Goal: Information Seeking & Learning: Learn about a topic

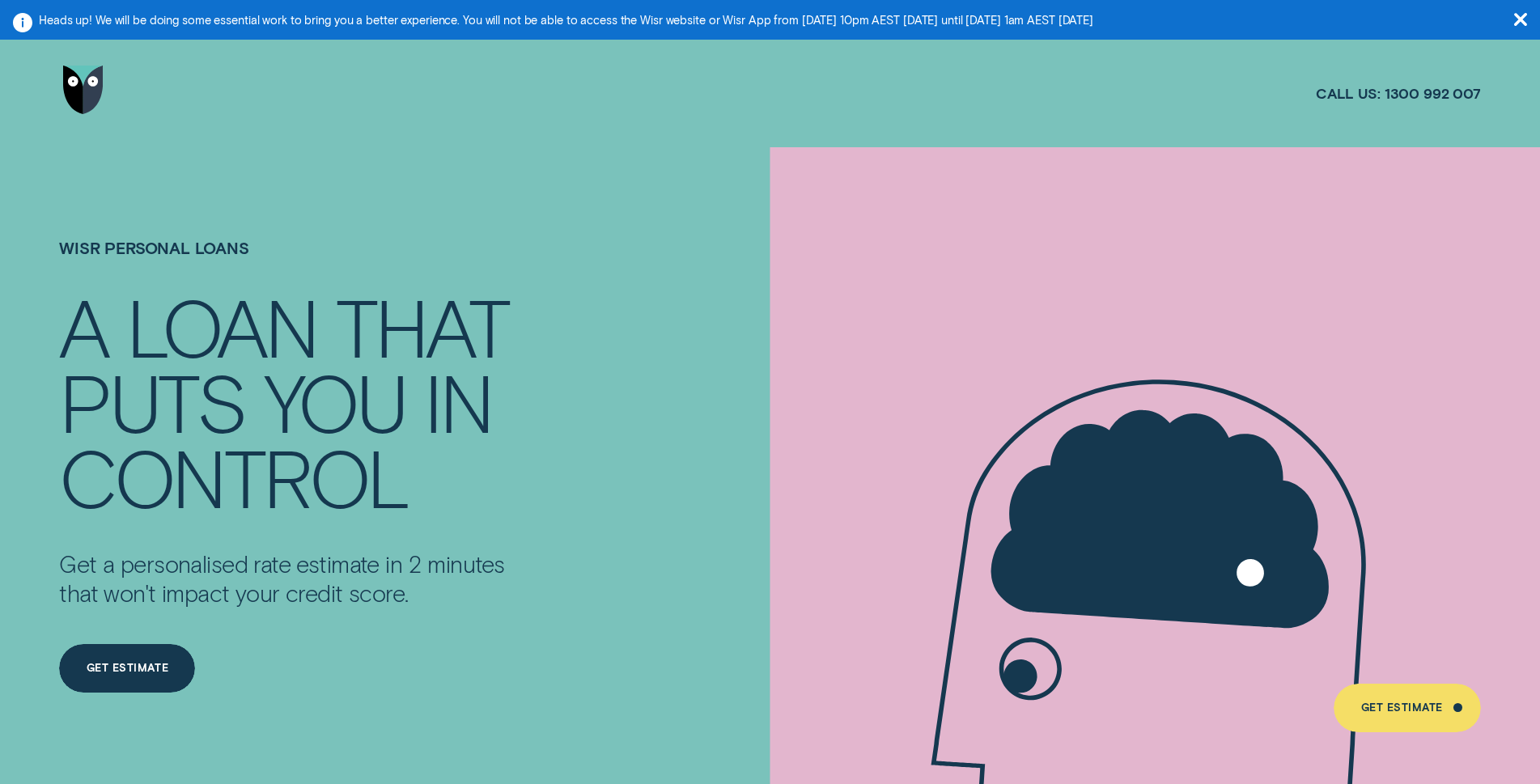
click at [1522, 19] on icon "button" at bounding box center [1521, 19] width 13 height 13
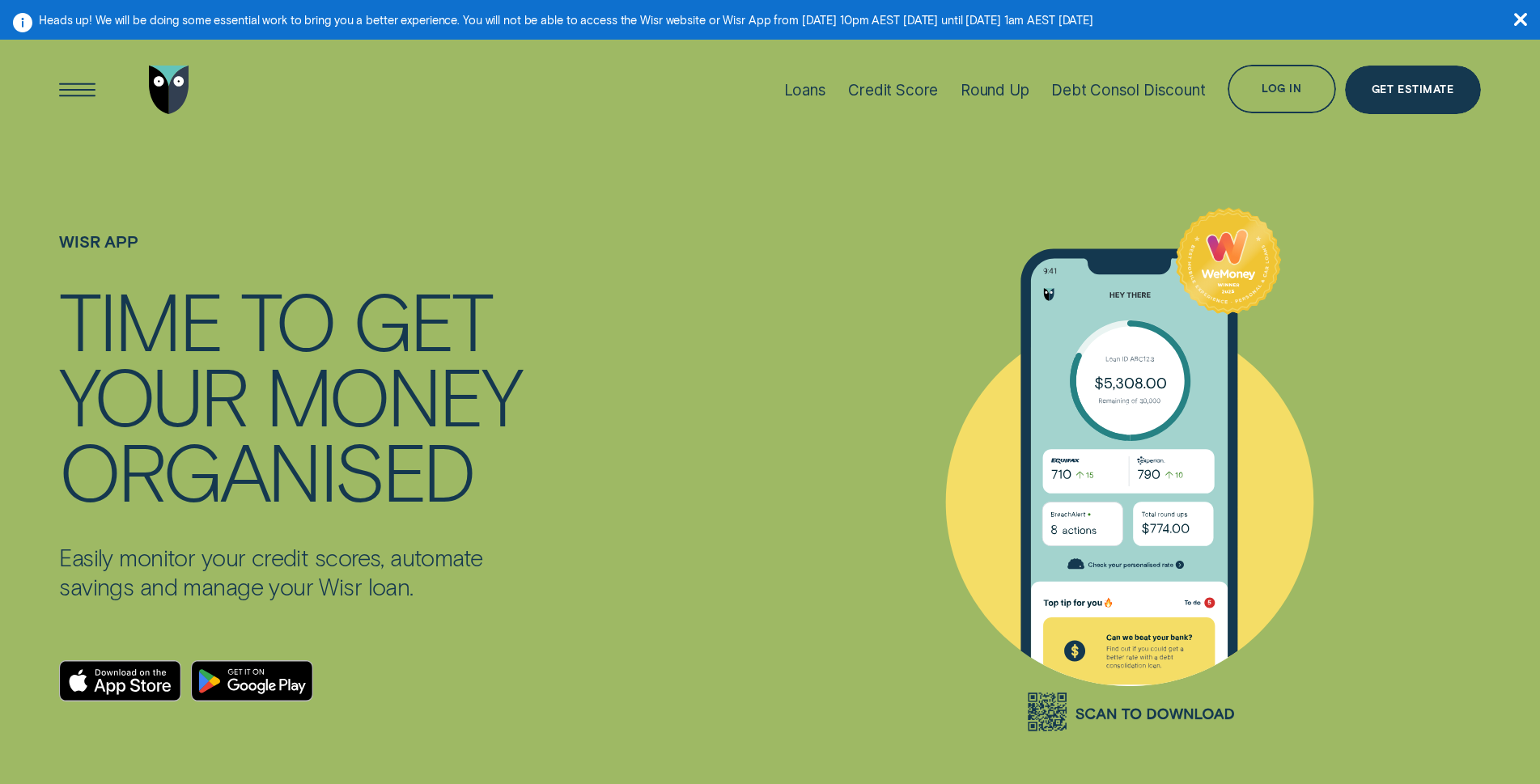
click at [1516, 16] on icon "button" at bounding box center [1521, 19] width 13 height 13
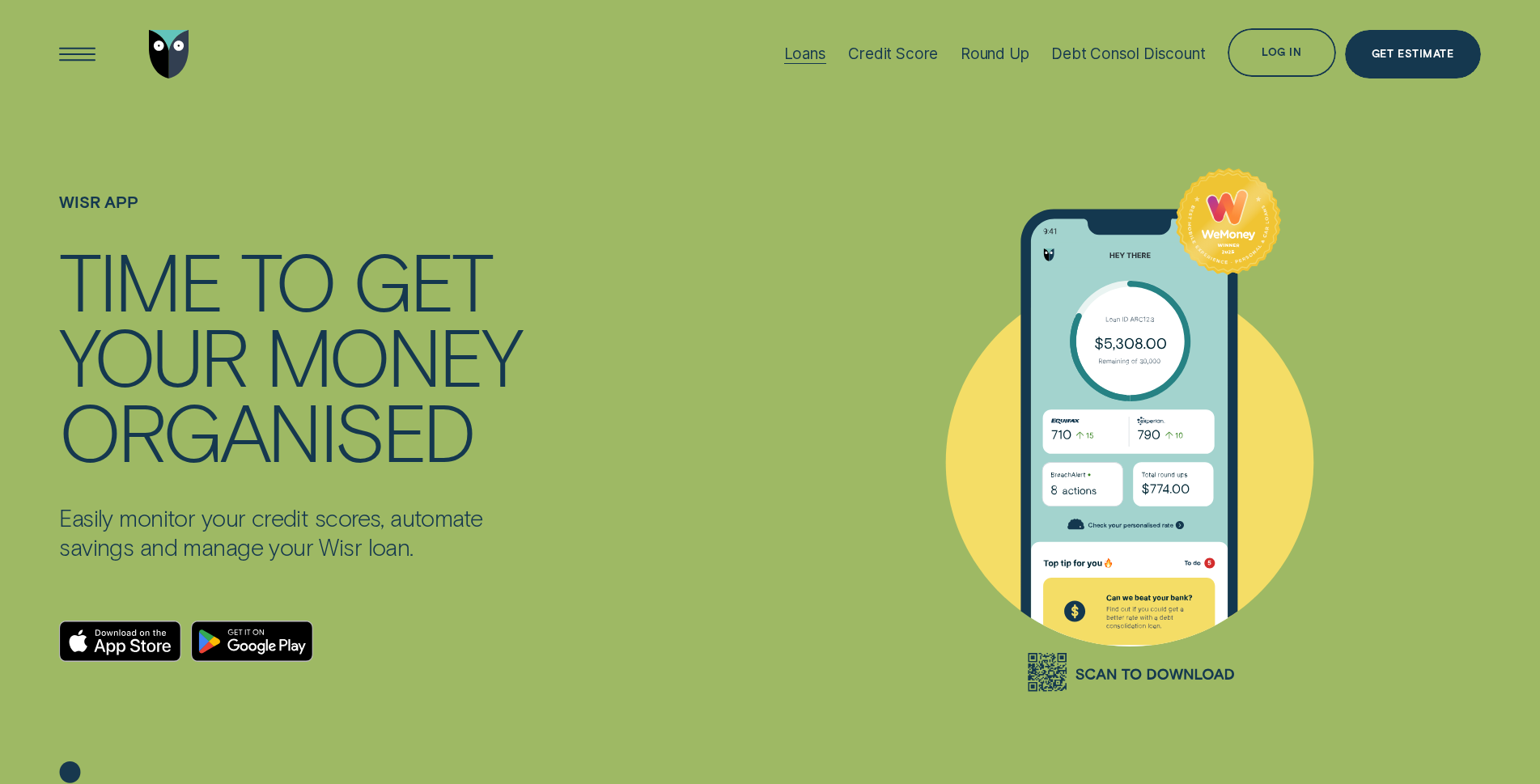
click at [799, 50] on div "Loans" at bounding box center [805, 54] width 42 height 18
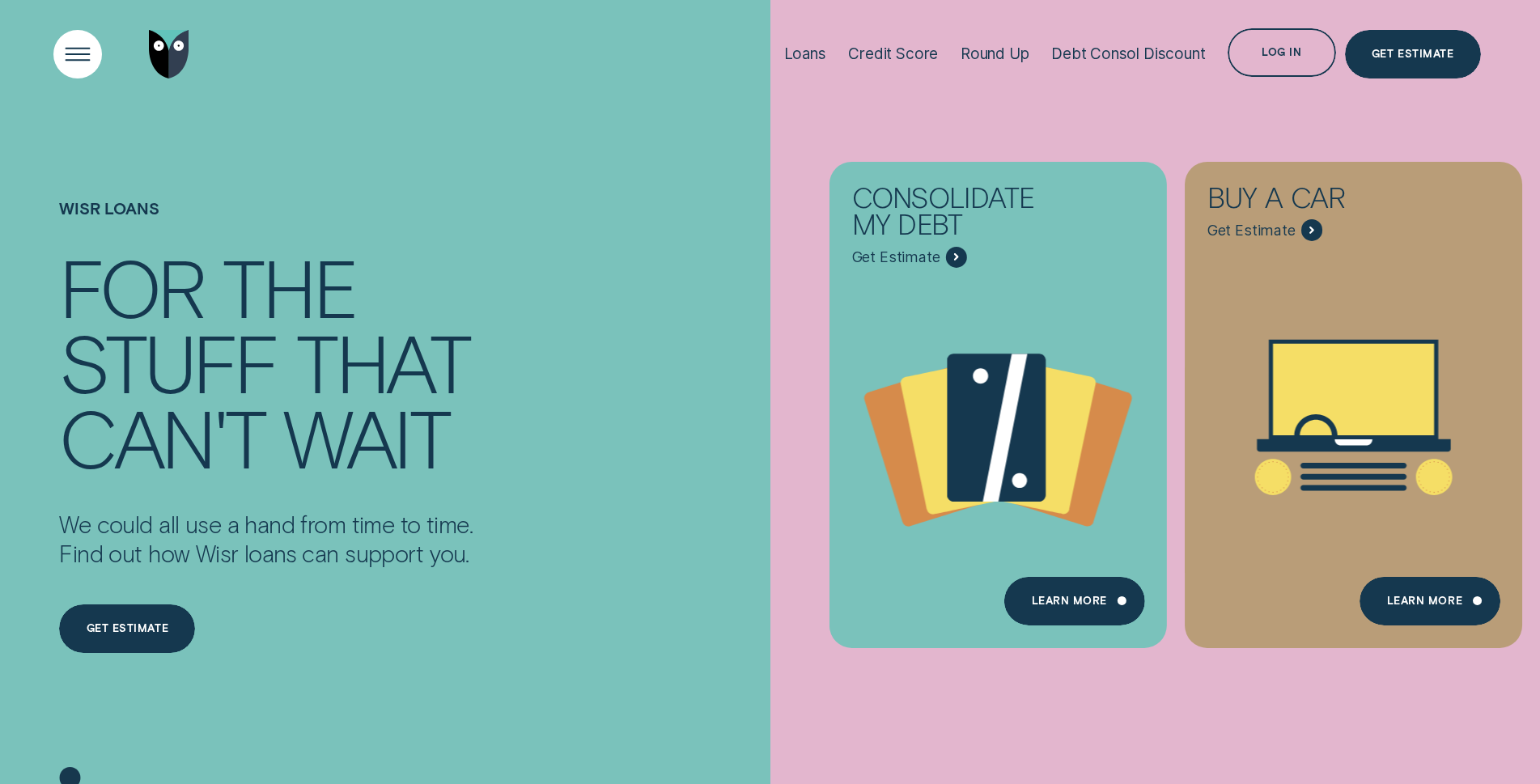
click at [75, 57] on div "Open Menu" at bounding box center [77, 53] width 69 height 69
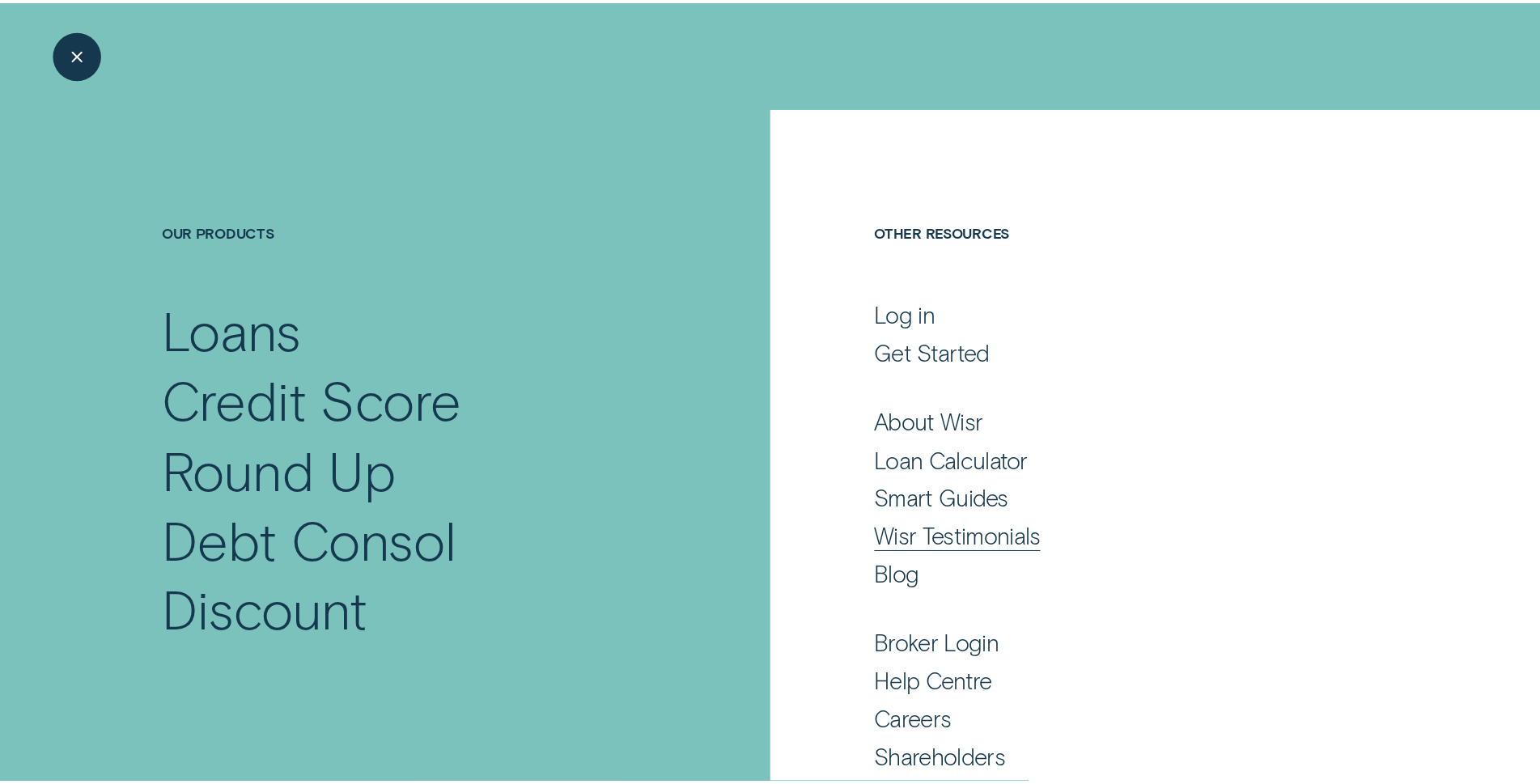
scroll to position [60, 0]
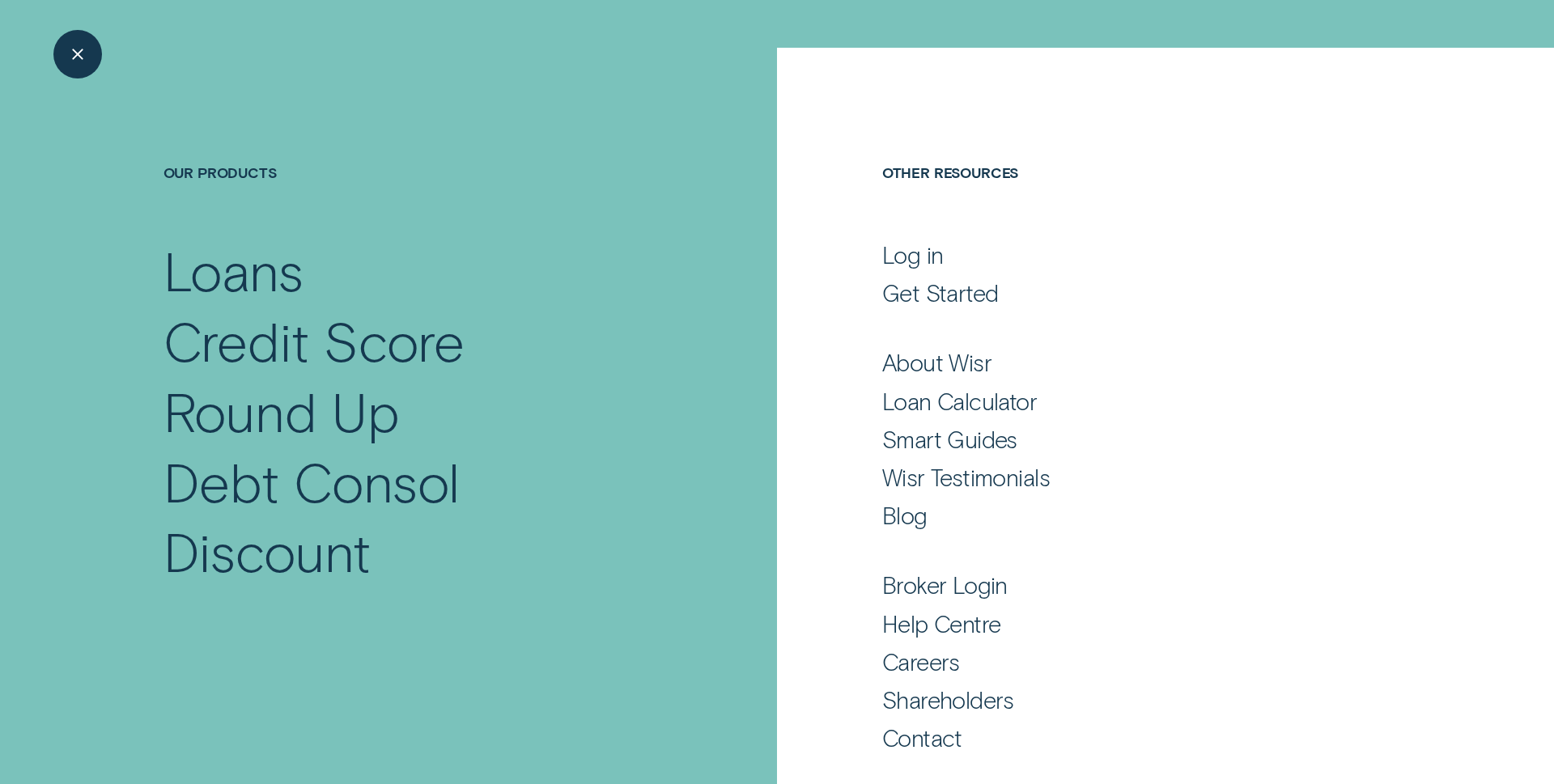
click at [360, 197] on h4 "Our Products" at bounding box center [414, 199] width 501 height 72
click at [80, 49] on div "Close Menu" at bounding box center [77, 53] width 69 height 69
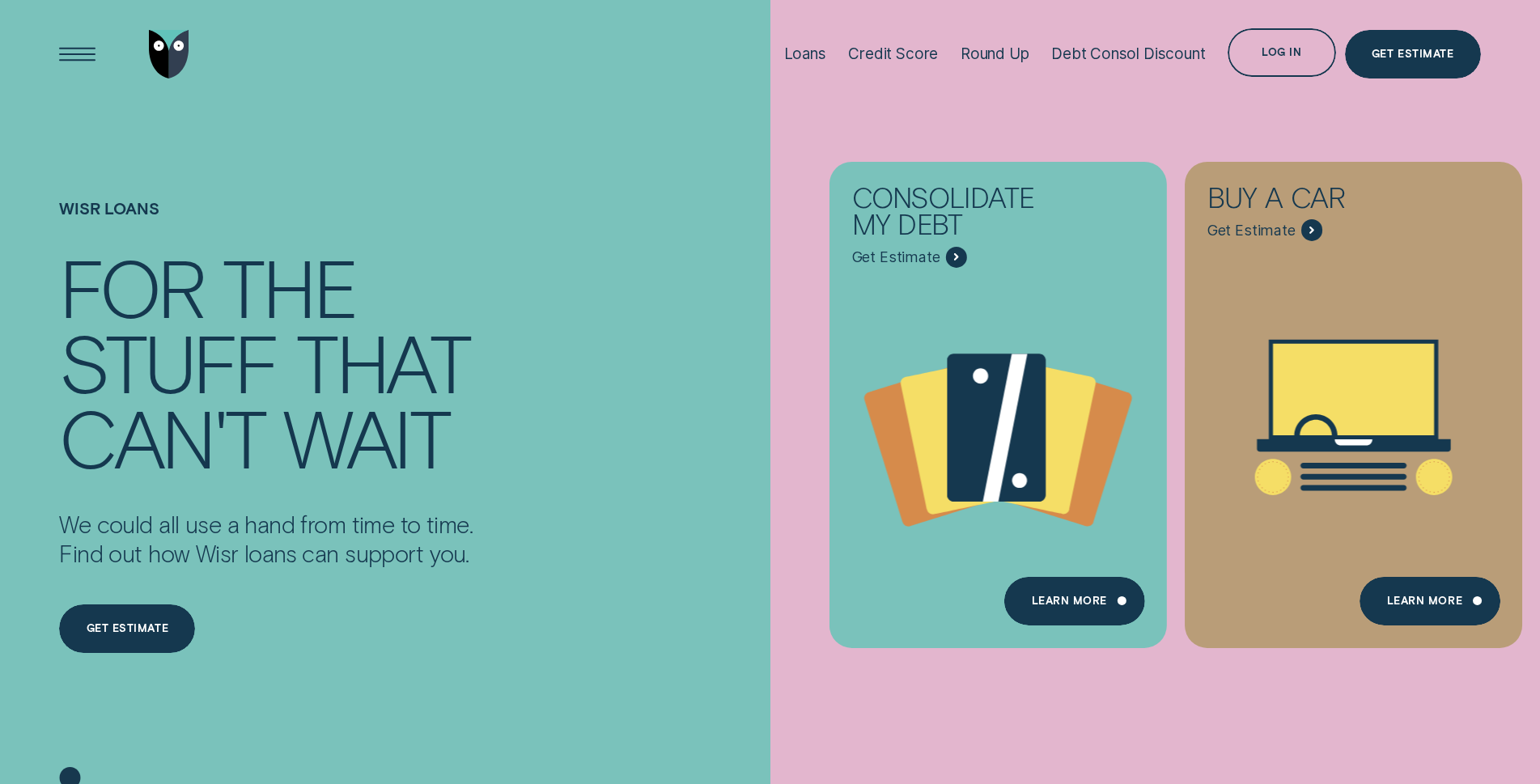
click at [1369, 723] on div "Consolidate my debt Get Estimate Loans - Debt Consolidation Learn more Learn mo…" at bounding box center [1540, 404] width 1540 height 809
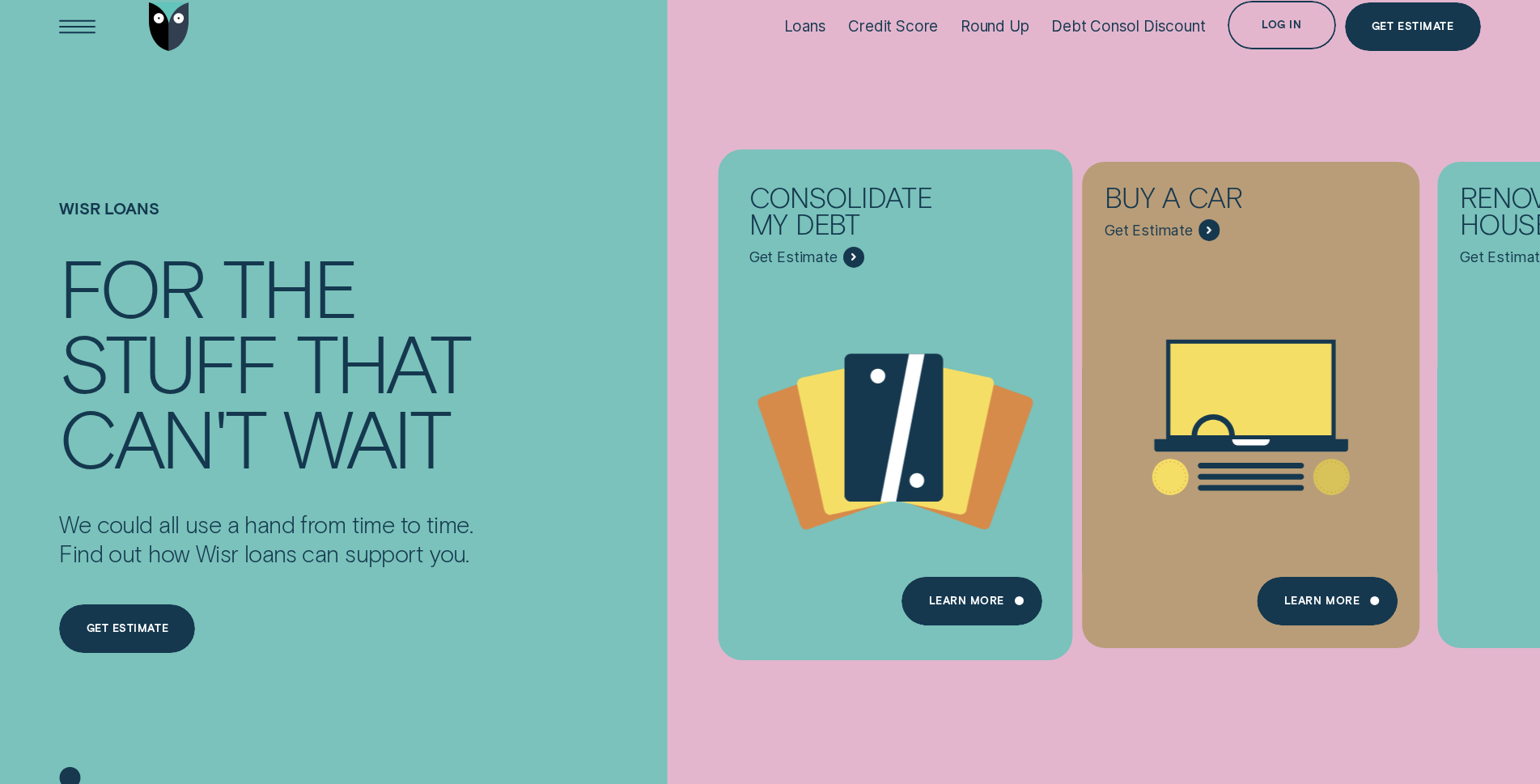
scroll to position [0, 0]
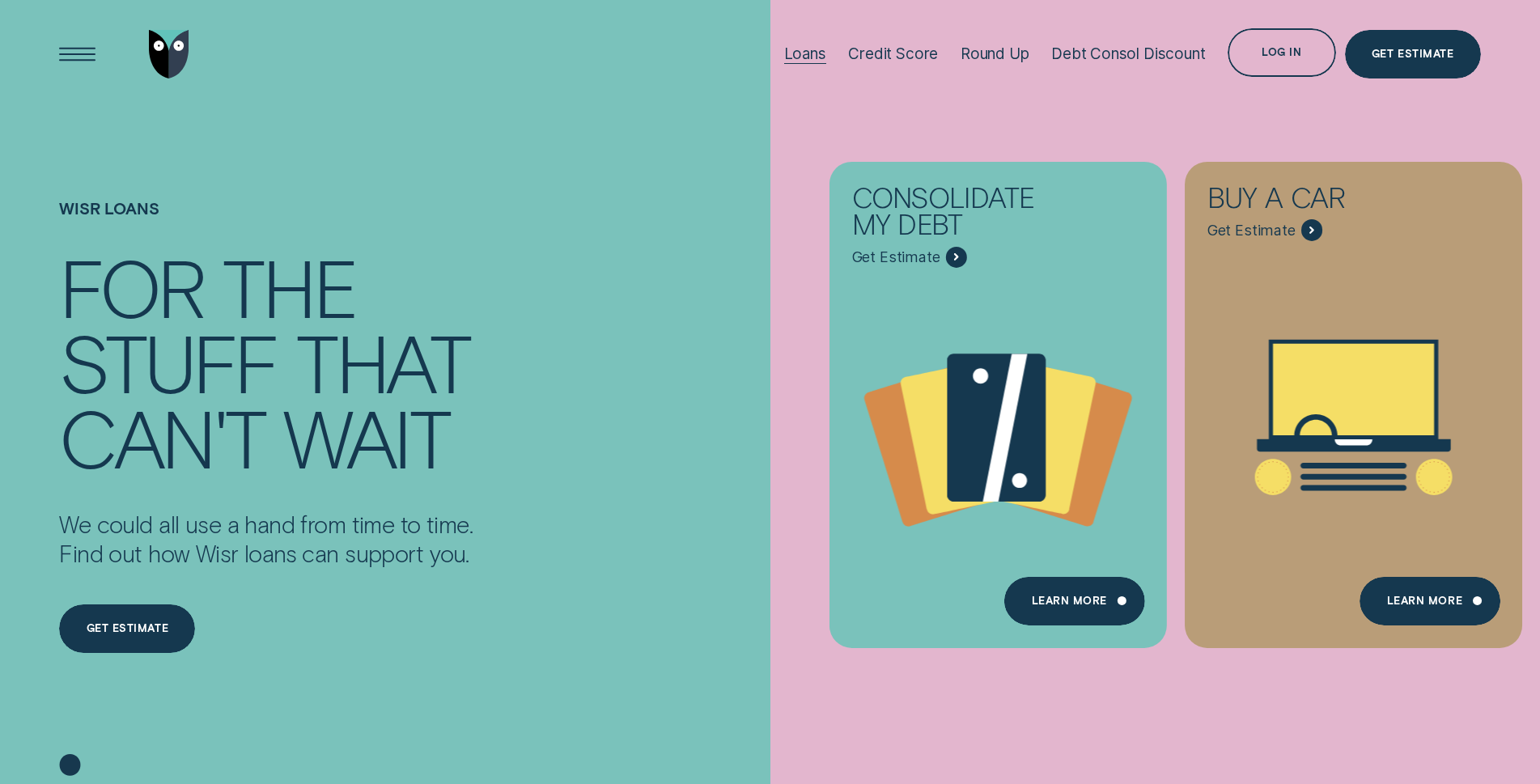
click at [807, 57] on div "Loans" at bounding box center [805, 54] width 42 height 18
click at [901, 57] on div "Credit Score" at bounding box center [893, 54] width 90 height 18
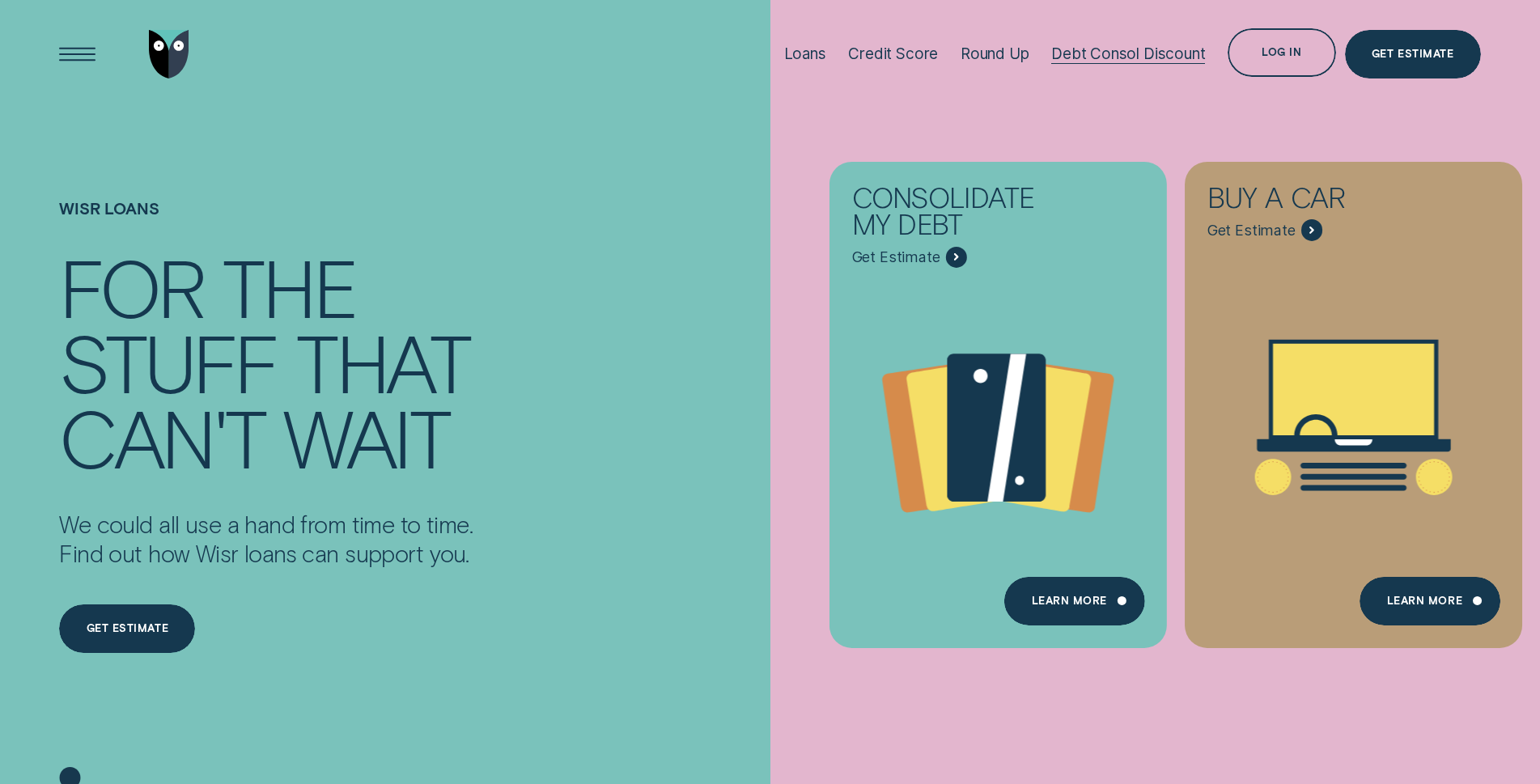
click at [1092, 58] on div "Debt Consol Discount" at bounding box center [1128, 54] width 154 height 18
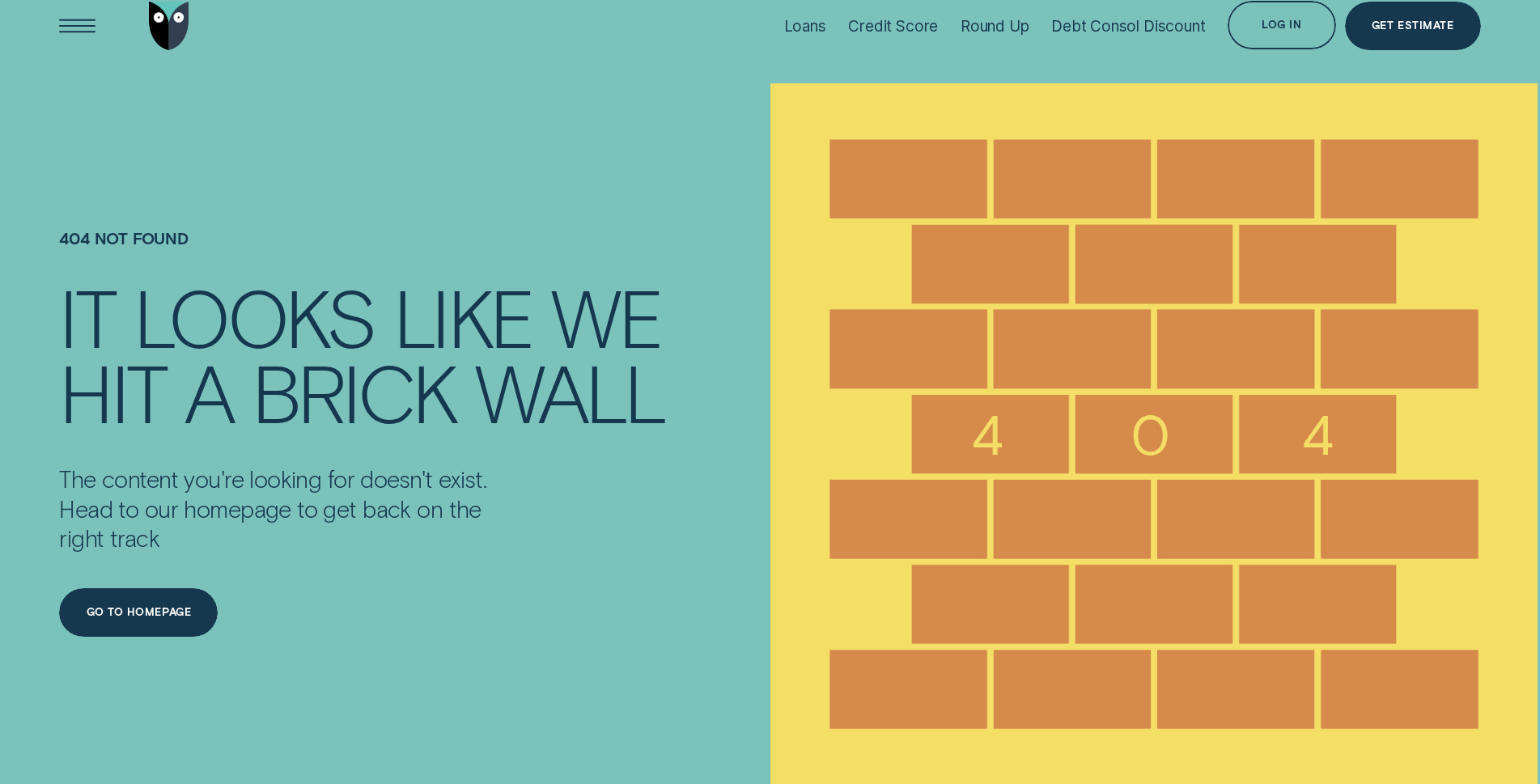
scroll to position [65, 0]
click at [159, 613] on div "Go to homepage" at bounding box center [138, 612] width 105 height 10
click at [175, 613] on div "Go to homepage" at bounding box center [138, 612] width 105 height 10
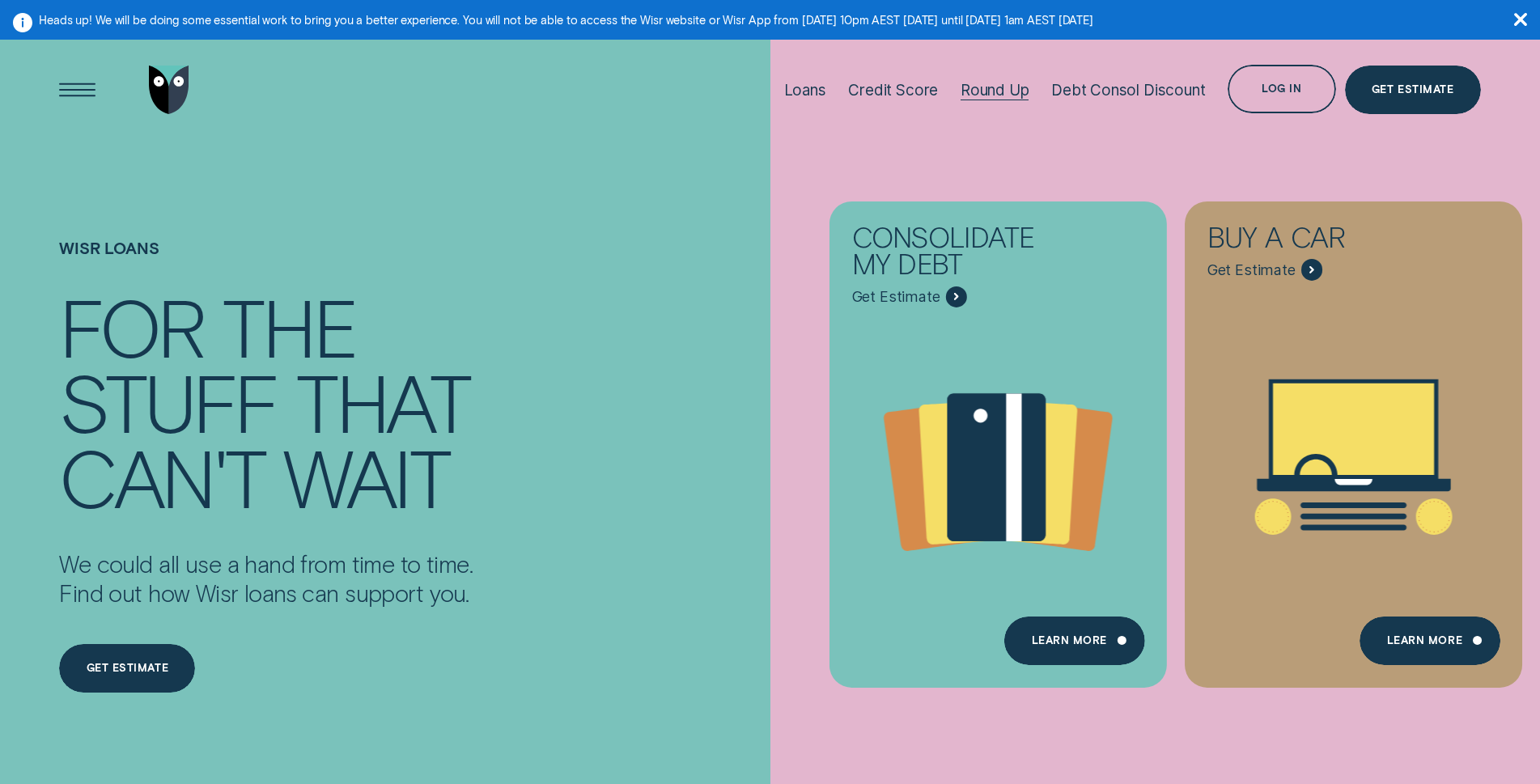
click at [991, 90] on div "Round Up" at bounding box center [994, 90] width 69 height 18
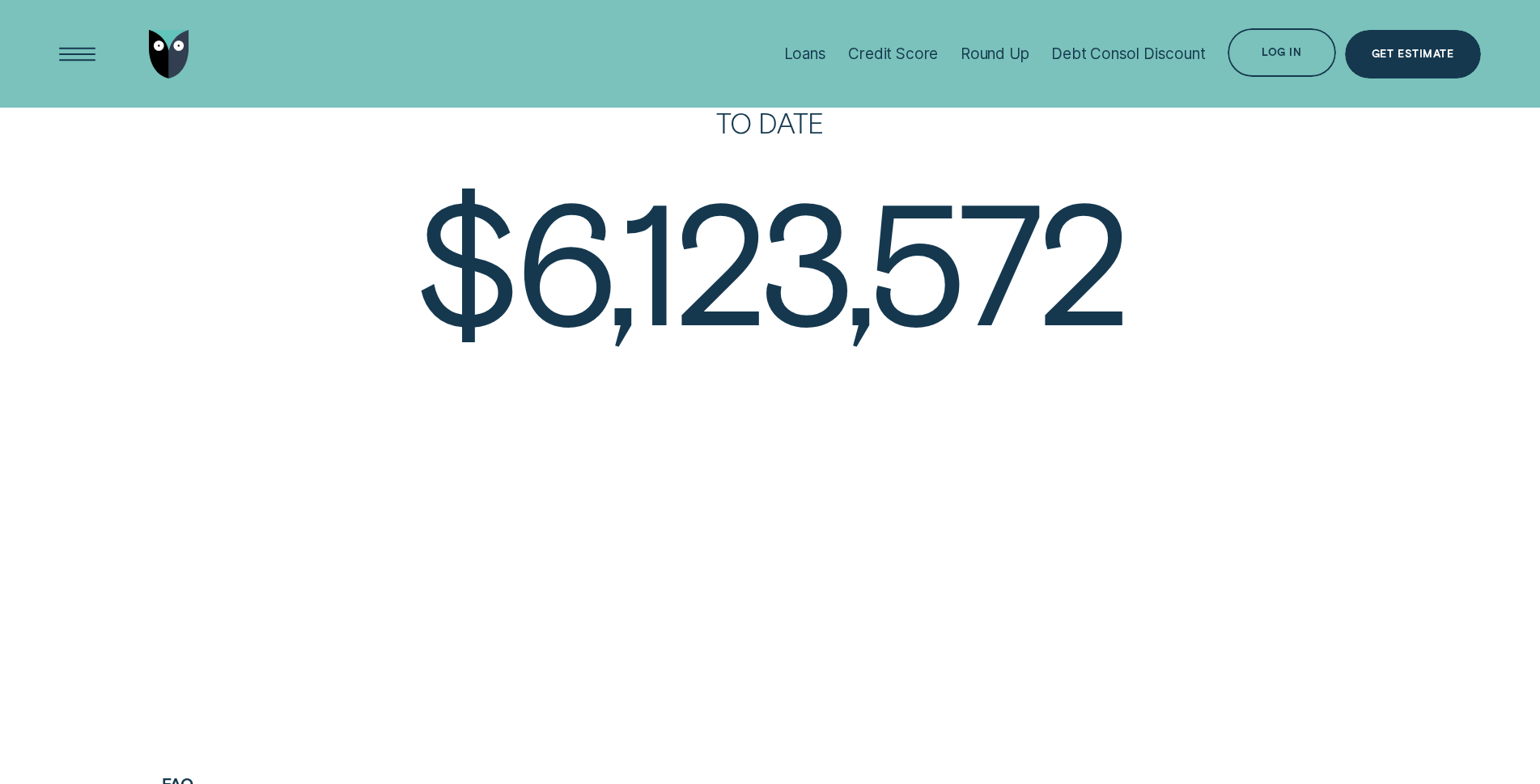
scroll to position [3312, 0]
